Goal: Information Seeking & Learning: Find specific fact

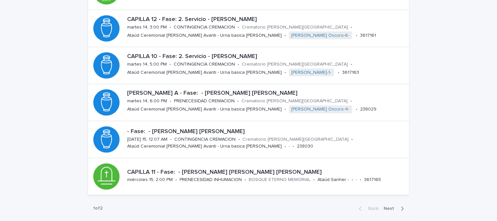
scroll to position [254, 0]
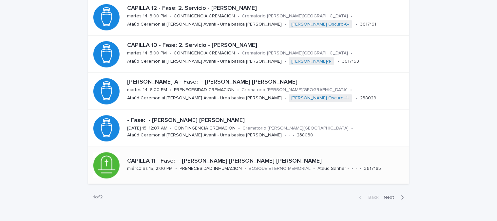
click at [216, 161] on p "CAPILLA 11 - Fase: - [PERSON_NAME] [PERSON_NAME] [PERSON_NAME]" at bounding box center [266, 161] width 279 height 7
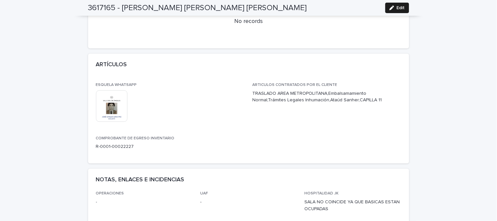
scroll to position [291, 0]
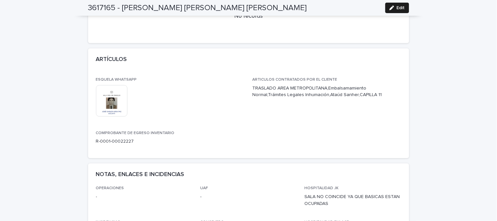
click at [106, 99] on img at bounding box center [111, 100] width 31 height 31
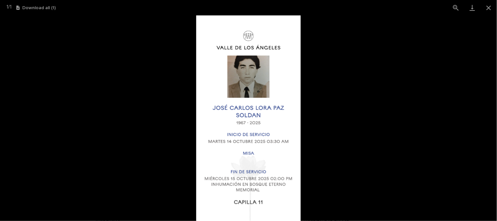
click at [330, 129] on picture at bounding box center [248, 117] width 497 height 205
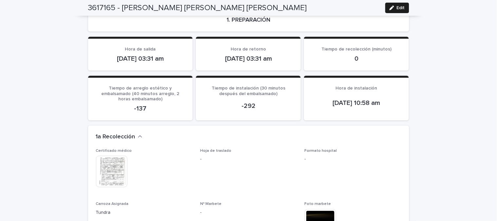
scroll to position [545, 0]
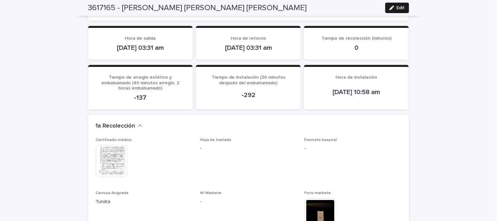
click at [105, 146] on img at bounding box center [111, 160] width 31 height 31
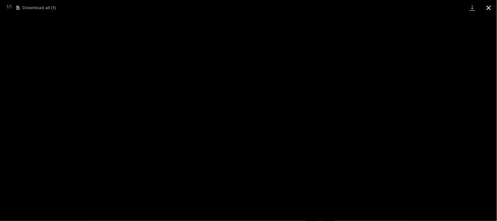
click at [488, 8] on button "Close gallery" at bounding box center [488, 7] width 16 height 15
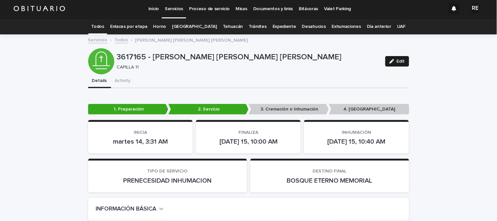
scroll to position [0, 0]
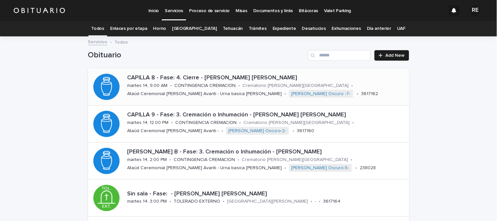
click at [229, 76] on p "CAPILLA 8 - Fase: 4. Cierre - [PERSON_NAME] [PERSON_NAME]" at bounding box center [266, 77] width 279 height 7
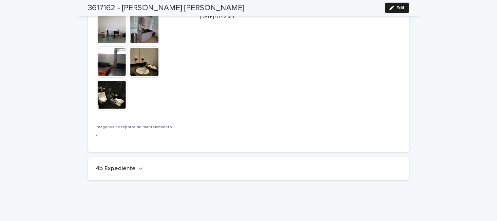
scroll to position [1903, 0]
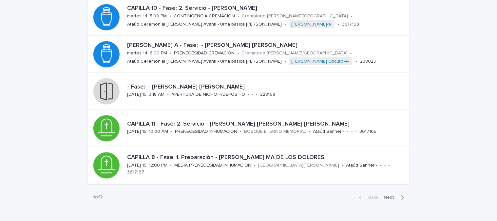
scroll to position [290, 0]
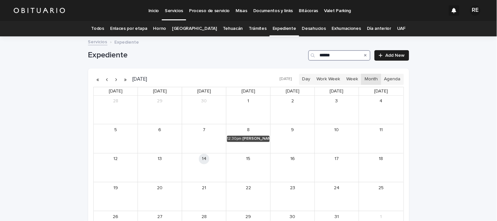
click at [351, 55] on input "******" at bounding box center [339, 55] width 62 height 10
click at [364, 55] on icon "Search" at bounding box center [365, 55] width 3 height 3
click at [322, 57] on input "Search" at bounding box center [339, 55] width 62 height 10
type input "*"
click at [251, 168] on div "[PERSON_NAME] [PERSON_NAME] [PERSON_NAME]" at bounding box center [256, 167] width 26 height 5
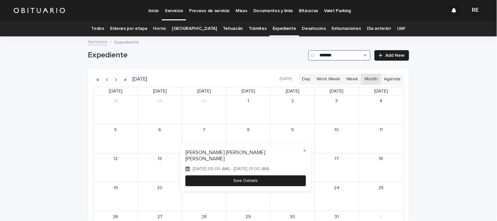
type input "*******"
click at [263, 179] on button "See Details" at bounding box center [245, 180] width 120 height 11
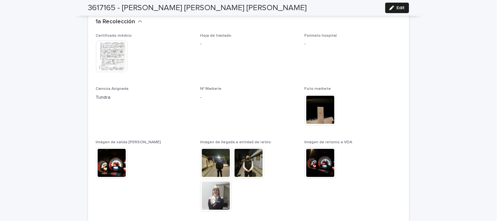
scroll to position [655, 0]
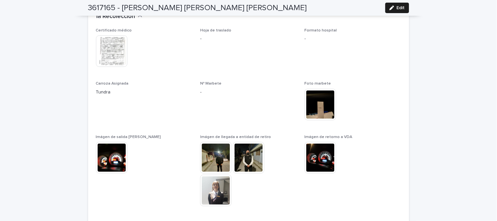
click at [109, 40] on img at bounding box center [111, 50] width 31 height 31
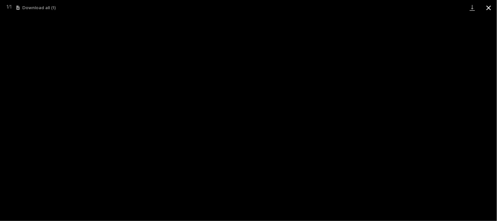
click at [488, 7] on button "Close gallery" at bounding box center [488, 7] width 16 height 15
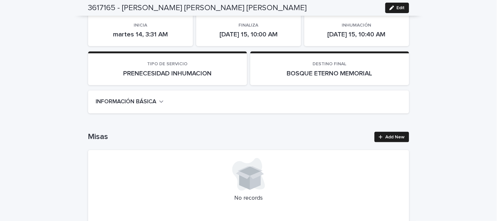
scroll to position [0, 0]
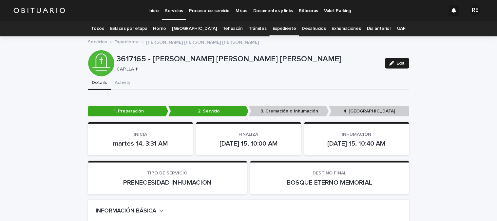
click at [275, 26] on link "Expediente" at bounding box center [284, 28] width 24 height 15
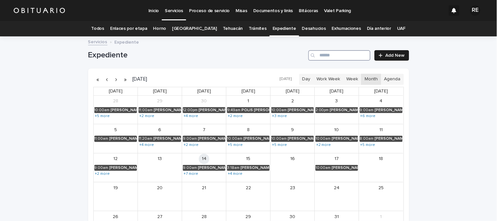
click at [329, 54] on input "Search" at bounding box center [339, 55] width 62 height 10
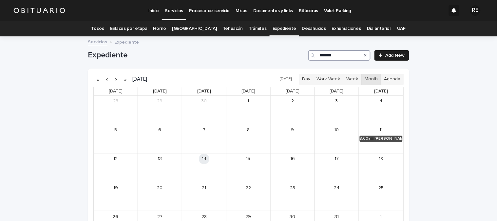
type input "*******"
click at [377, 138] on div "CAULLIERS SANTOYO GRACIELA" at bounding box center [389, 138] width 28 height 5
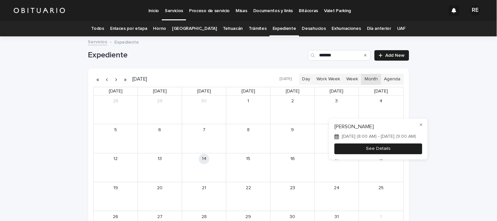
click at [411, 150] on button "See Details" at bounding box center [378, 148] width 88 height 11
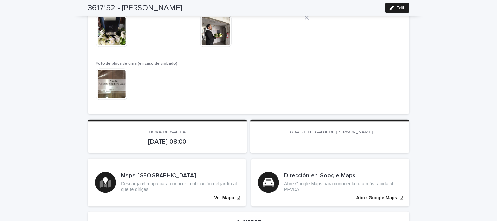
scroll to position [1687, 0]
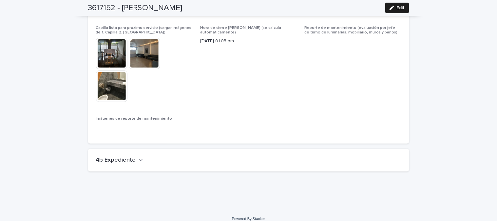
click at [103, 156] on h2 "4b Expediente" at bounding box center [116, 159] width 40 height 7
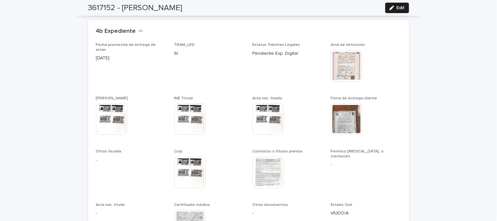
scroll to position [1832, 0]
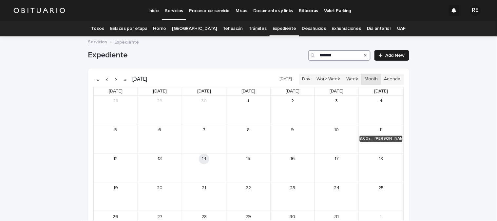
click at [341, 54] on input "*******" at bounding box center [339, 55] width 62 height 10
click at [254, 168] on div "[PERSON_NAME] [PERSON_NAME] [PERSON_NAME]" at bounding box center [256, 167] width 26 height 5
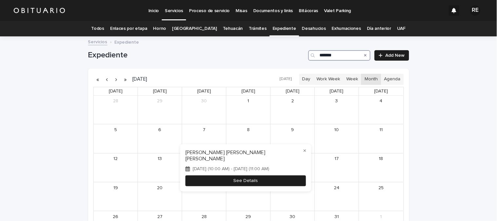
type input "*******"
click at [275, 181] on button "See Details" at bounding box center [245, 180] width 120 height 11
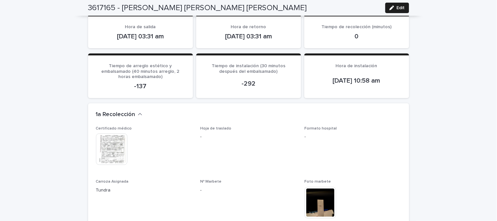
scroll to position [530, 0]
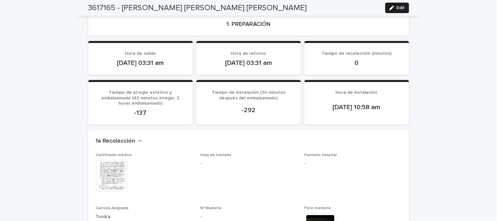
click at [102, 168] on img at bounding box center [111, 175] width 31 height 31
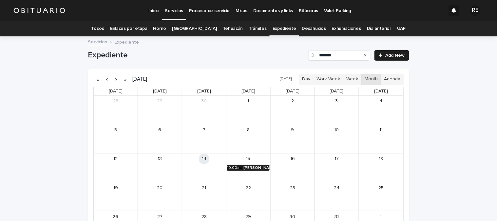
click at [238, 167] on div "10:00am" at bounding box center [234, 167] width 15 height 5
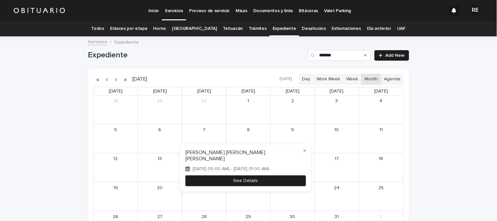
click at [277, 178] on button "See Details" at bounding box center [245, 180] width 120 height 11
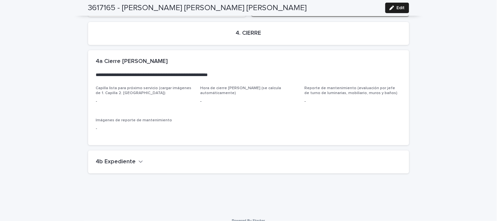
scroll to position [1662, 0]
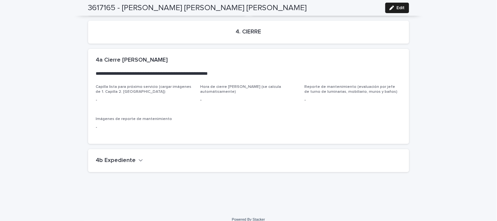
click at [138, 157] on icon "button" at bounding box center [140, 160] width 5 height 6
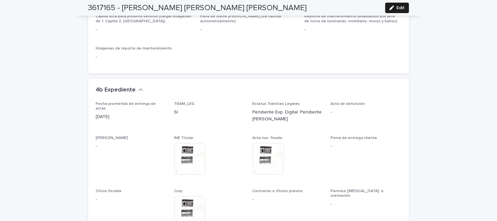
scroll to position [1735, 0]
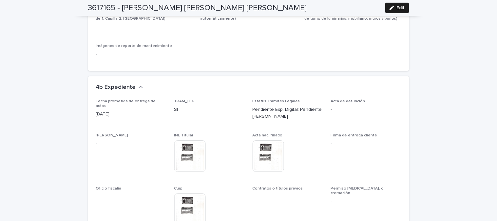
click at [185, 144] on img at bounding box center [189, 155] width 31 height 31
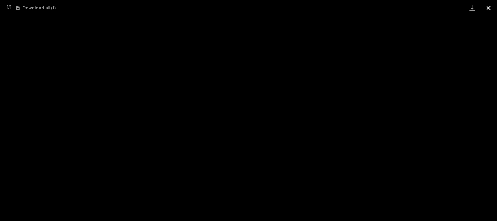
click at [487, 9] on button "Close gallery" at bounding box center [488, 7] width 16 height 15
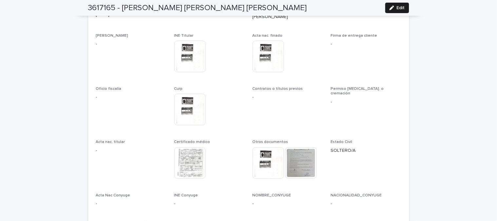
scroll to position [1844, 0]
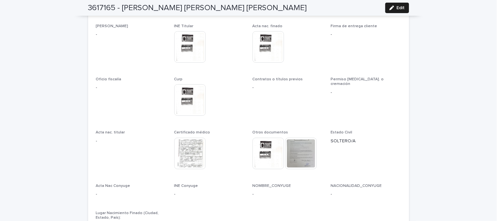
click at [182, 92] on img at bounding box center [189, 99] width 31 height 31
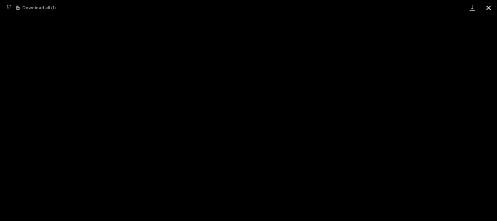
click at [492, 8] on button "Close gallery" at bounding box center [488, 7] width 16 height 15
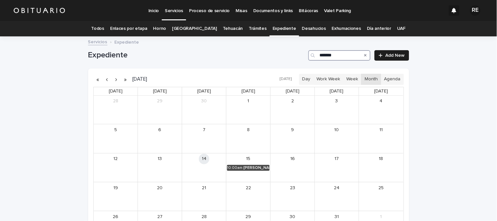
click at [343, 55] on input "*******" at bounding box center [339, 55] width 62 height 10
click at [364, 54] on icon "Search" at bounding box center [365, 55] width 3 height 3
click at [332, 57] on input "Search" at bounding box center [339, 55] width 62 height 10
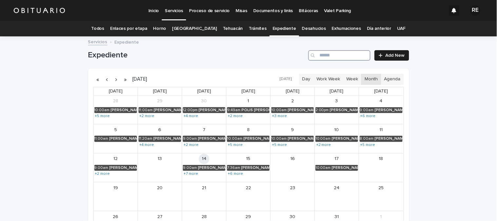
click at [343, 57] on input "Search" at bounding box center [339, 55] width 62 height 10
type input "*"
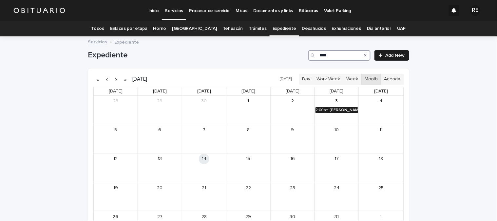
click at [330, 108] on div "PEREZ MADRID ROSA MARIA" at bounding box center [344, 110] width 28 height 5
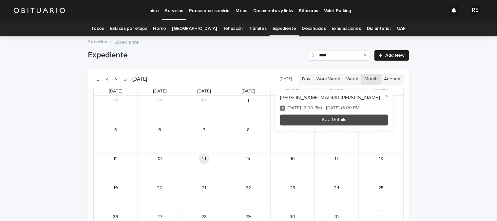
click at [364, 56] on div at bounding box center [248, 110] width 497 height 221
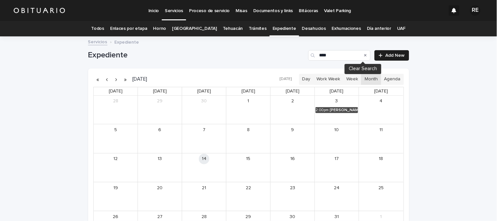
click at [364, 55] on div "Search" at bounding box center [365, 55] width 10 height 10
click at [328, 57] on input "****" at bounding box center [339, 55] width 62 height 10
type input "*"
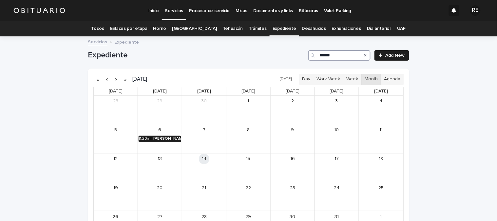
click at [159, 141] on div "TAPIA MORA MARIA TERESA ORALIA" at bounding box center [167, 138] width 28 height 5
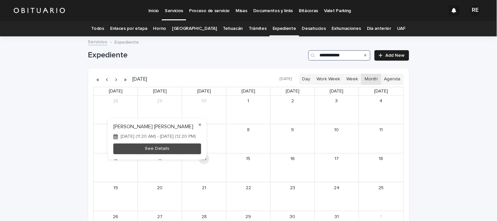
type input "**********"
click at [204, 122] on button "×" at bounding box center [200, 125] width 8 height 8
